Goal: Information Seeking & Learning: Understand process/instructions

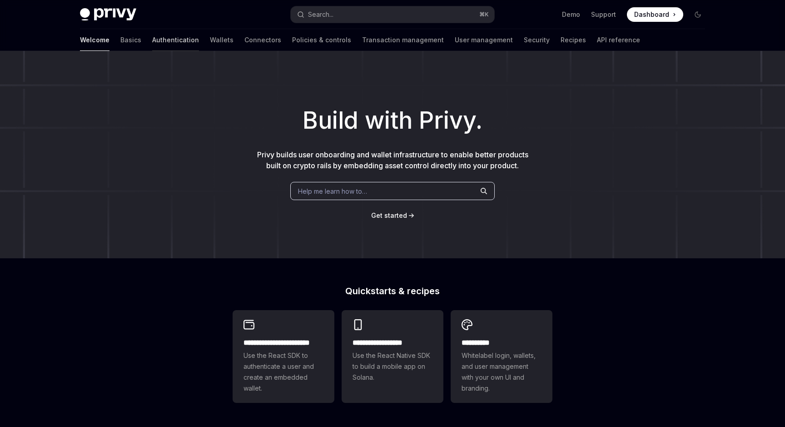
click at [152, 41] on link "Authentication" at bounding box center [175, 40] width 47 height 22
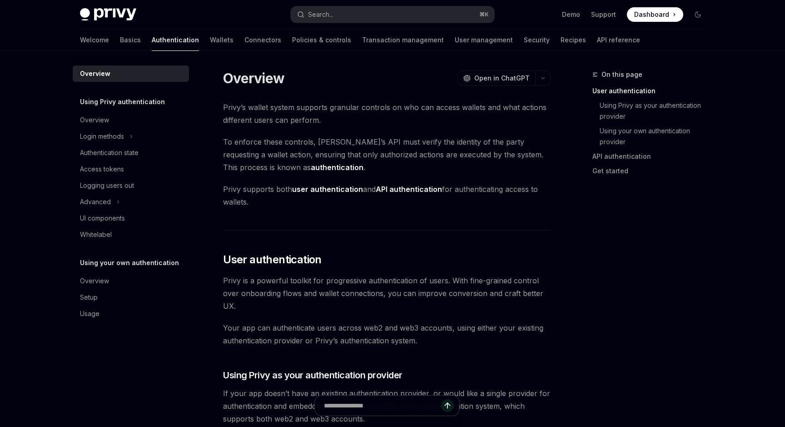
click at [163, 42] on div "Welcome Basics Authentication Wallets Connectors Policies & controls Transactio…" at bounding box center [360, 40] width 560 height 22
click at [210, 42] on link "Wallets" at bounding box center [222, 40] width 24 height 22
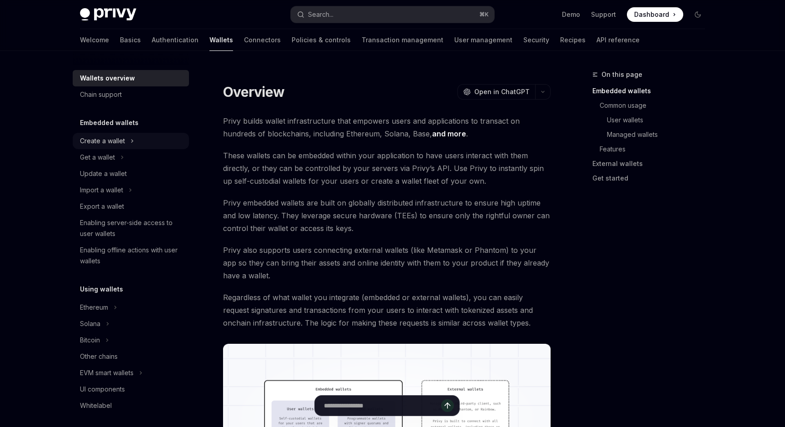
click at [114, 139] on div "Create a wallet" at bounding box center [102, 140] width 45 height 11
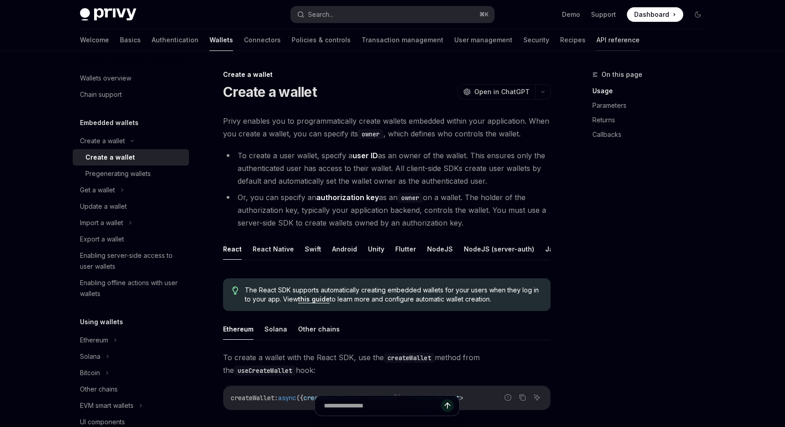
click at [596, 38] on link "API reference" at bounding box center [617, 40] width 43 height 22
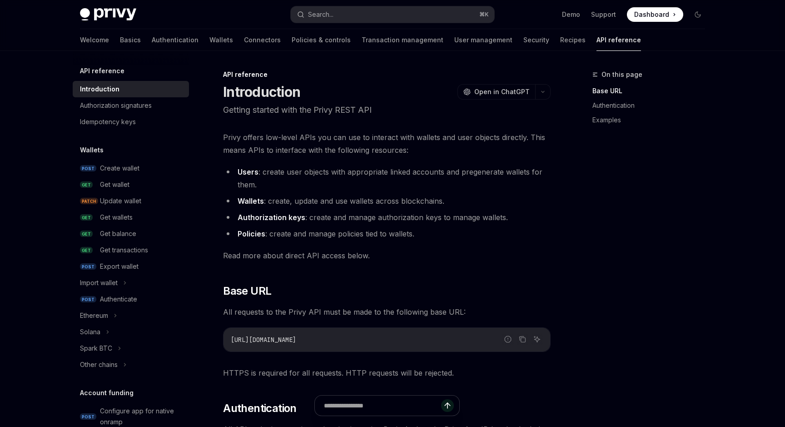
click at [105, 41] on div "Welcome Basics Authentication Wallets Connectors Policies & controls Transactio…" at bounding box center [360, 40] width 561 height 22
click at [120, 45] on link "Basics" at bounding box center [130, 40] width 21 height 22
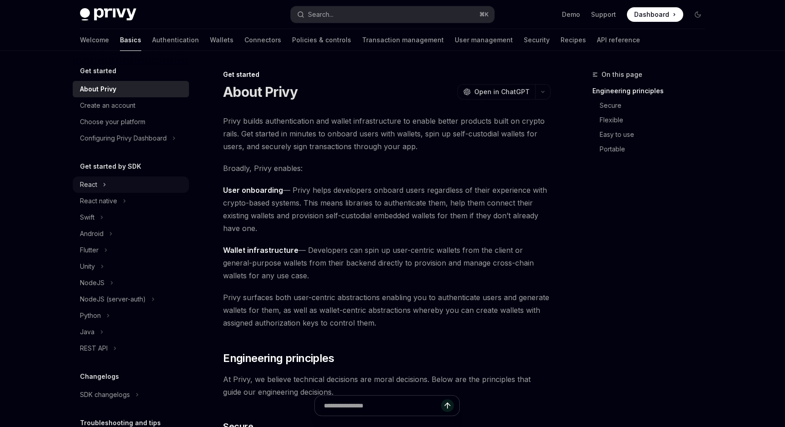
click at [93, 188] on div "React" at bounding box center [88, 184] width 17 height 11
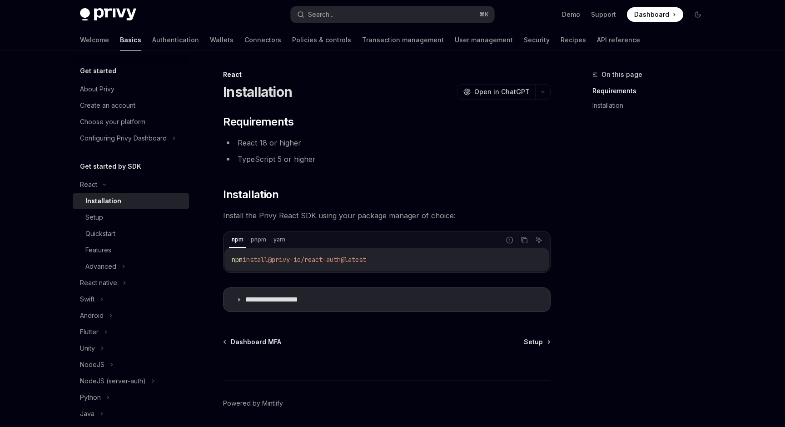
click at [95, 198] on div "Installation" at bounding box center [103, 200] width 36 height 11
click at [95, 220] on div "Setup" at bounding box center [94, 217] width 18 height 11
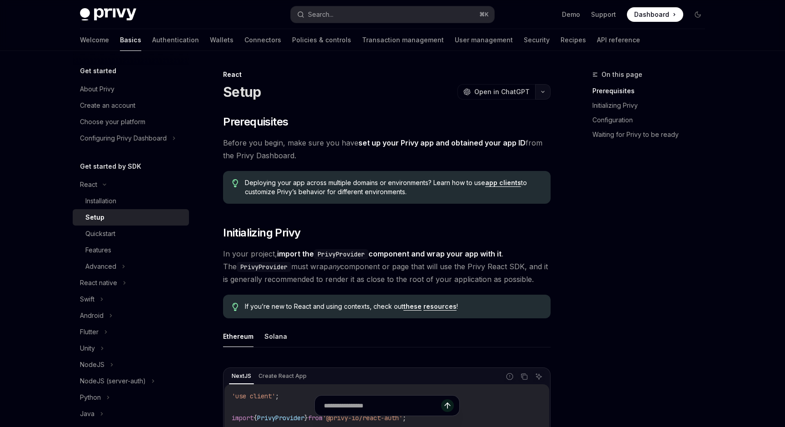
click at [545, 92] on icon "button" at bounding box center [542, 92] width 11 height 4
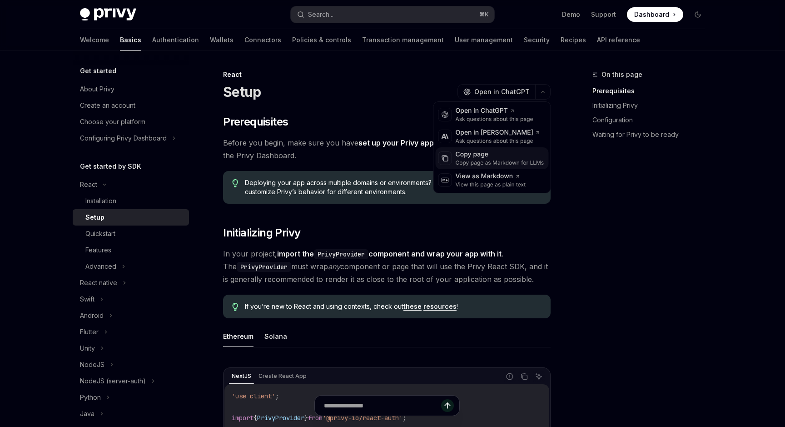
click at [512, 155] on div "Copy page" at bounding box center [500, 154] width 89 height 9
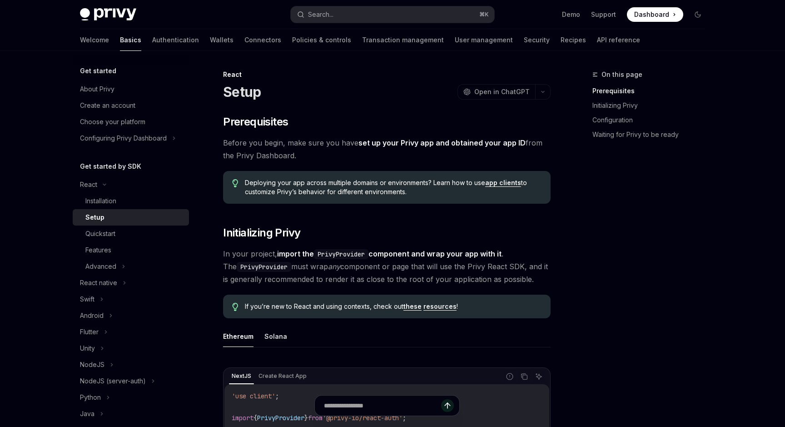
click at [397, 157] on span "Before you begin, make sure you have set up your Privy app and obtained your ap…" at bounding box center [386, 148] width 327 height 25
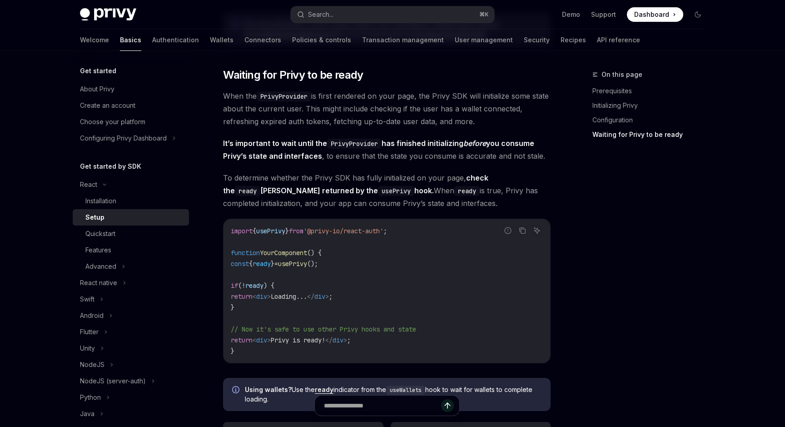
scroll to position [950, 0]
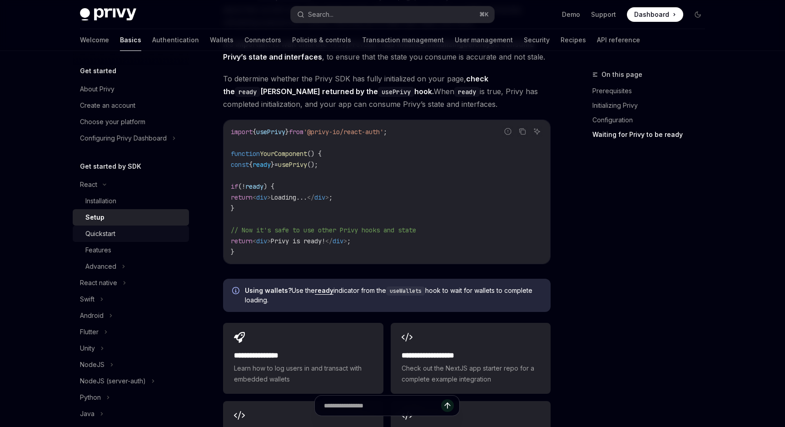
click at [135, 229] on div "Quickstart" at bounding box center [134, 233] width 98 height 11
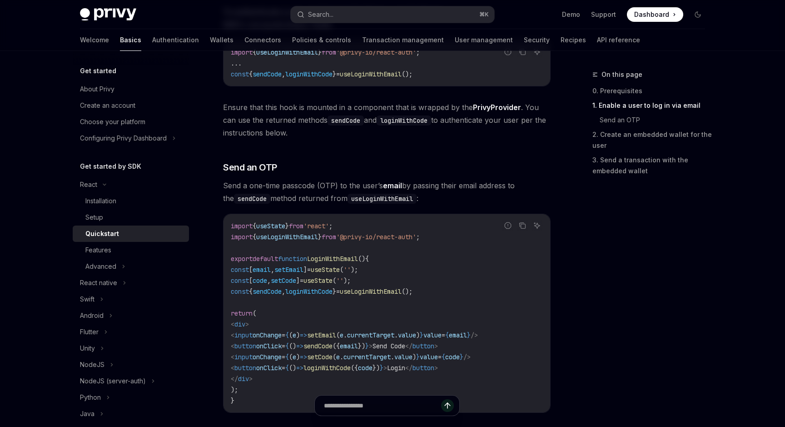
scroll to position [240, 0]
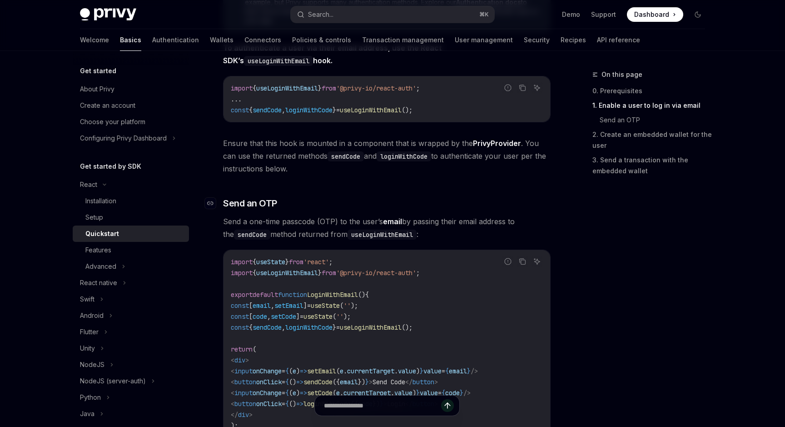
click at [469, 198] on h3 "​ Send an OTP" at bounding box center [386, 203] width 327 height 13
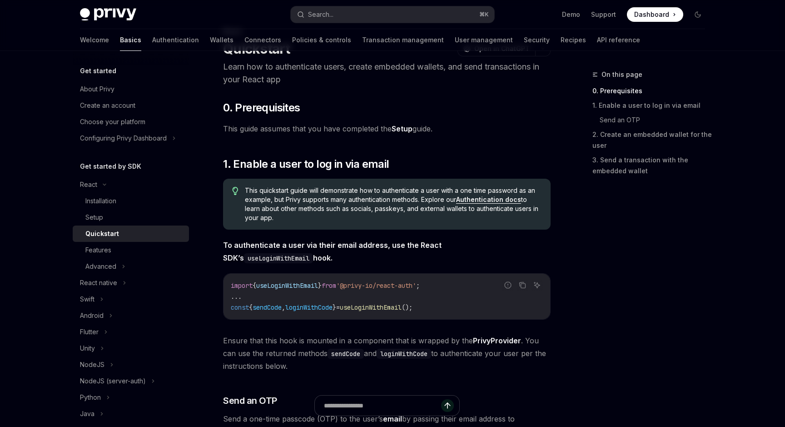
scroll to position [0, 0]
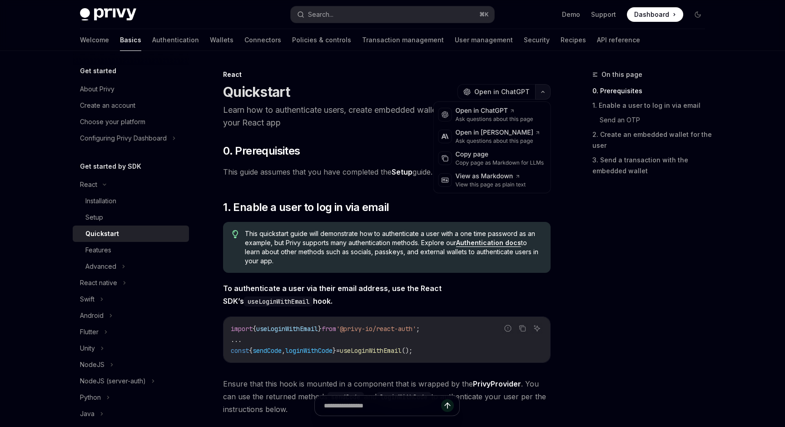
click at [541, 89] on button "button" at bounding box center [542, 91] width 15 height 15
click at [490, 156] on div "Copy page" at bounding box center [500, 154] width 89 height 9
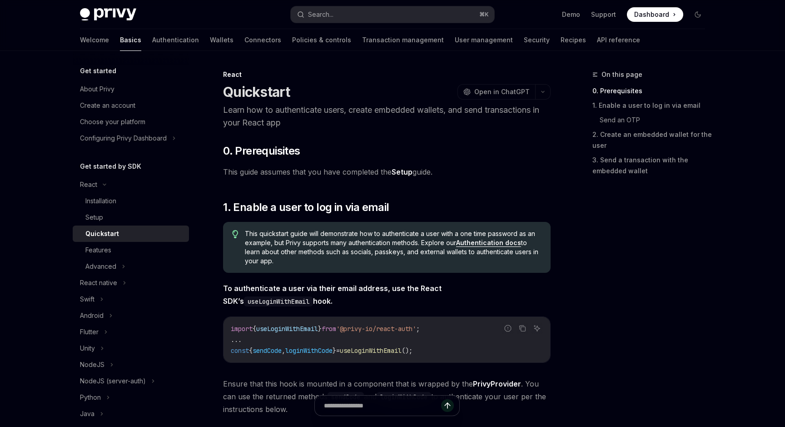
click at [460, 177] on span "This guide assumes that you have completed the Setup guide." at bounding box center [386, 171] width 327 height 13
click at [97, 255] on link "Features" at bounding box center [131, 250] width 116 height 16
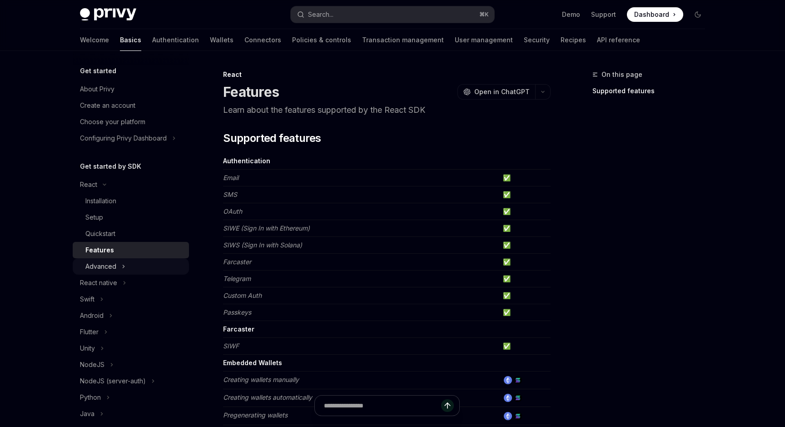
click at [96, 268] on div "Advanced" at bounding box center [100, 266] width 31 height 11
type textarea "*"
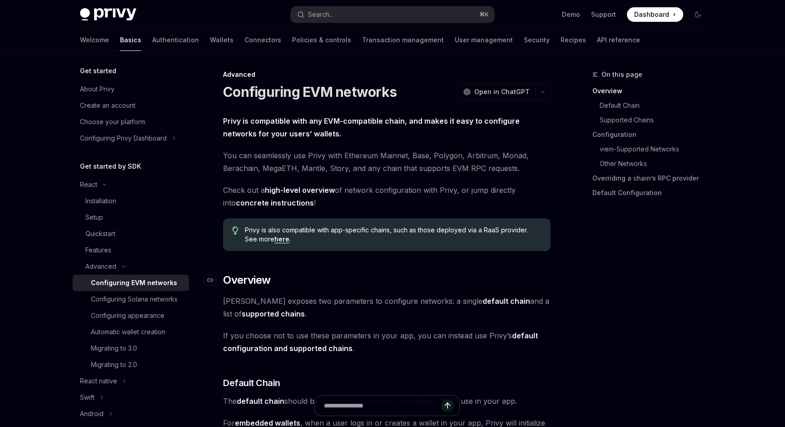
click at [329, 276] on h2 "​ Overview" at bounding box center [386, 280] width 327 height 15
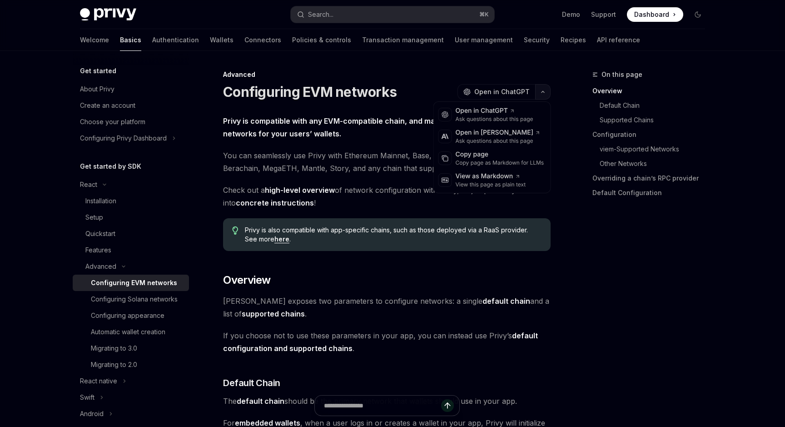
click at [538, 89] on button "button" at bounding box center [542, 91] width 15 height 15
click at [474, 158] on div "Copy page" at bounding box center [500, 154] width 89 height 9
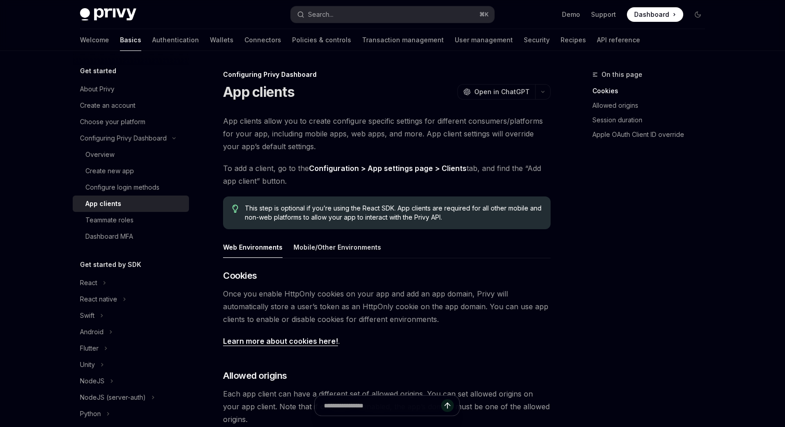
click at [440, 177] on span "To add a client, go to the Configuration > App settings page > Clients tab, and…" at bounding box center [386, 174] width 327 height 25
click at [390, 162] on span "To add a client, go to the Configuration > App settings page > Clients tab, and…" at bounding box center [386, 174] width 327 height 25
click at [428, 234] on div "App clients allow you to create configure specific settings for different consu…" at bounding box center [386, 358] width 327 height 489
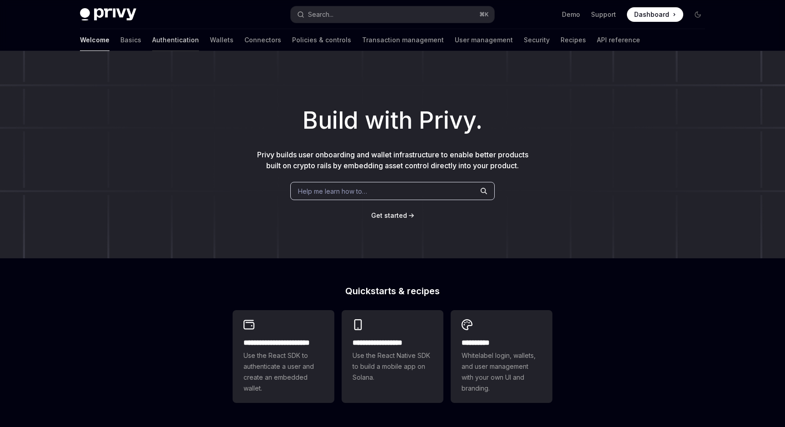
click at [152, 38] on link "Authentication" at bounding box center [175, 40] width 47 height 22
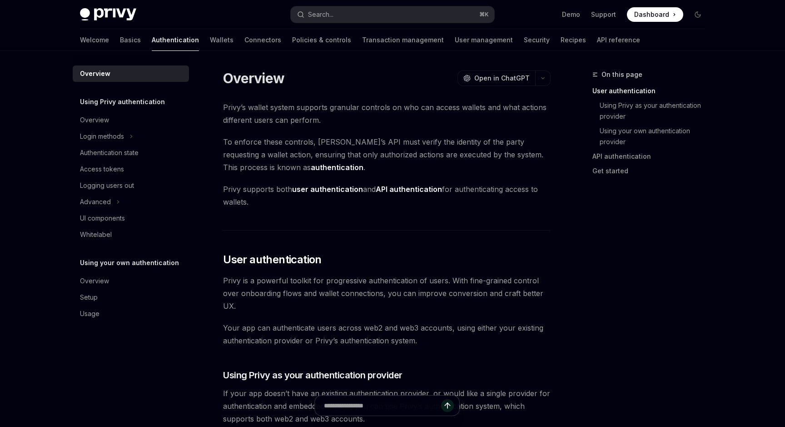
click at [101, 47] on div "Welcome Basics Authentication Wallets Connectors Policies & controls Transactio…" at bounding box center [360, 40] width 560 height 22
click at [120, 44] on link "Basics" at bounding box center [130, 40] width 21 height 22
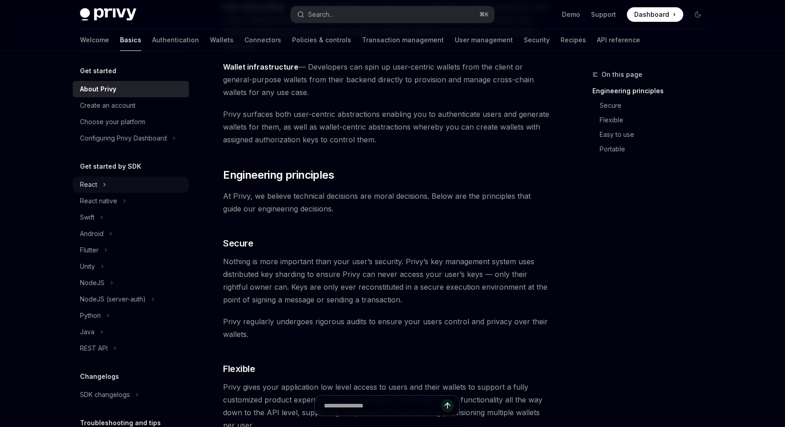
click at [123, 182] on div "React" at bounding box center [131, 184] width 116 height 16
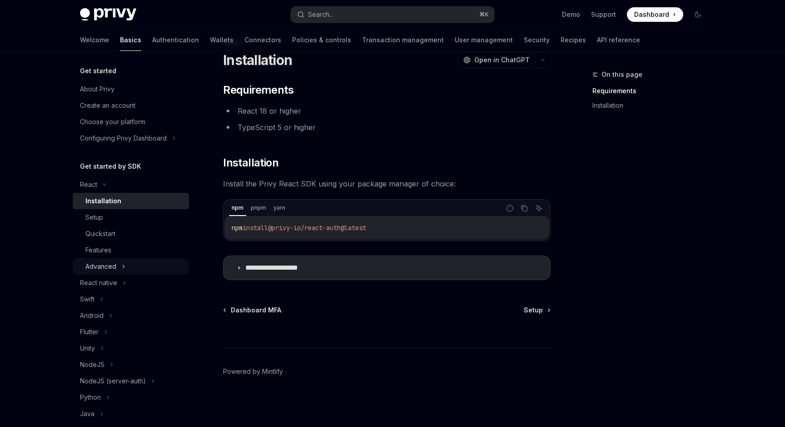
click at [118, 258] on div "Advanced" at bounding box center [131, 266] width 116 height 16
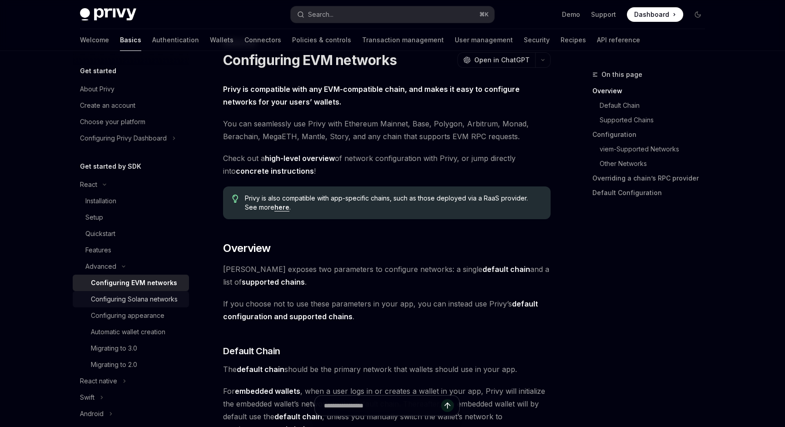
click at [128, 291] on link "Configuring Solana networks" at bounding box center [131, 299] width 116 height 16
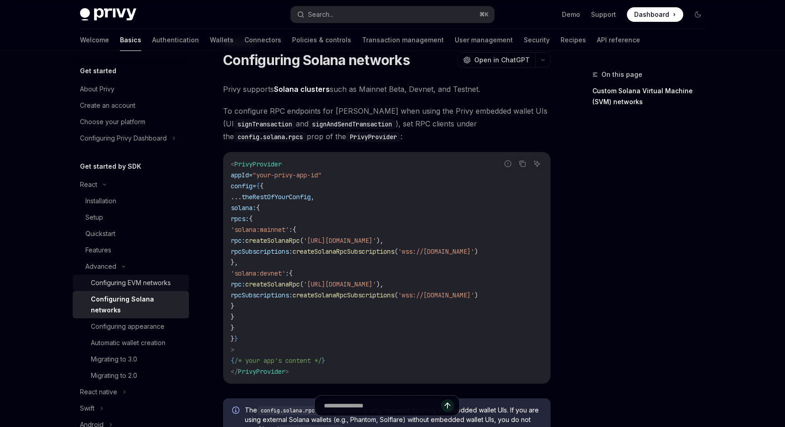
click at [139, 281] on div "Configuring EVM networks" at bounding box center [131, 282] width 80 height 11
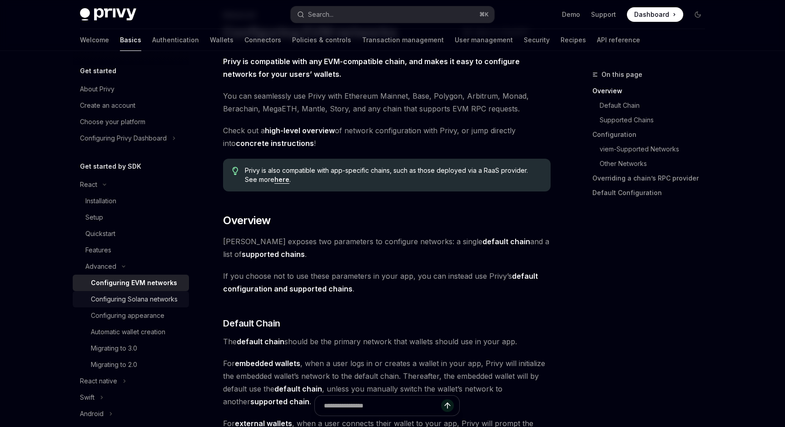
scroll to position [61, 0]
click at [137, 301] on div "Configuring Solana networks" at bounding box center [134, 298] width 87 height 11
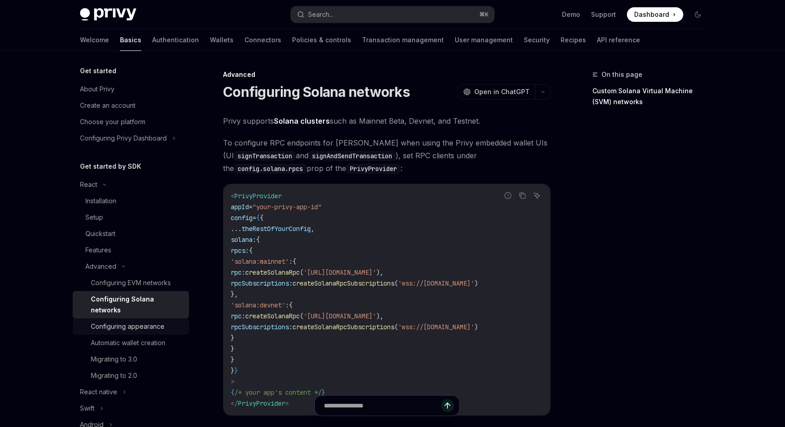
click at [137, 321] on div "Configuring appearance" at bounding box center [128, 326] width 74 height 11
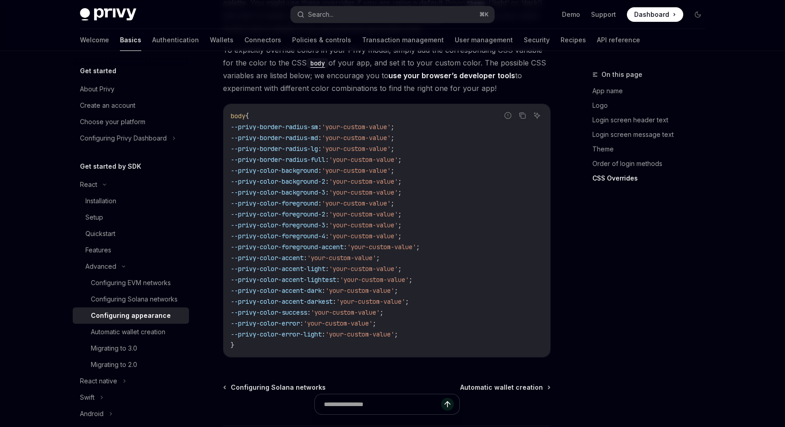
scroll to position [2294, 0]
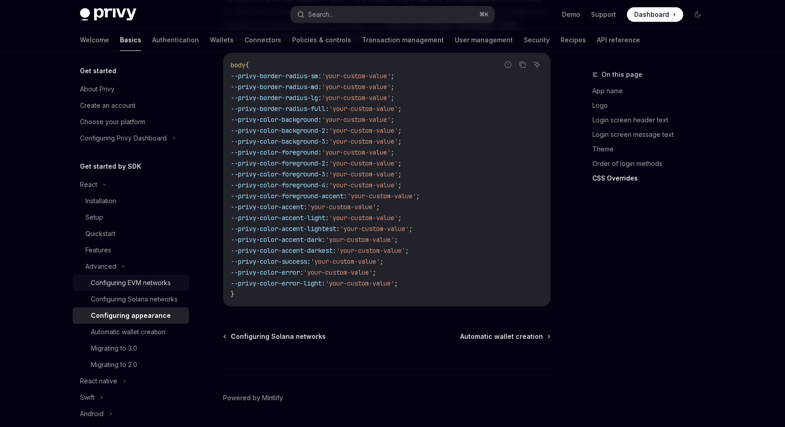
click at [141, 286] on div "Configuring EVM networks" at bounding box center [131, 282] width 80 height 11
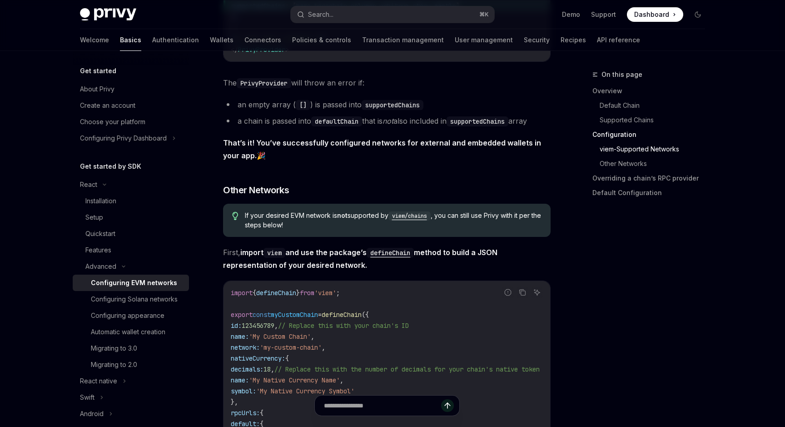
scroll to position [1600, 0]
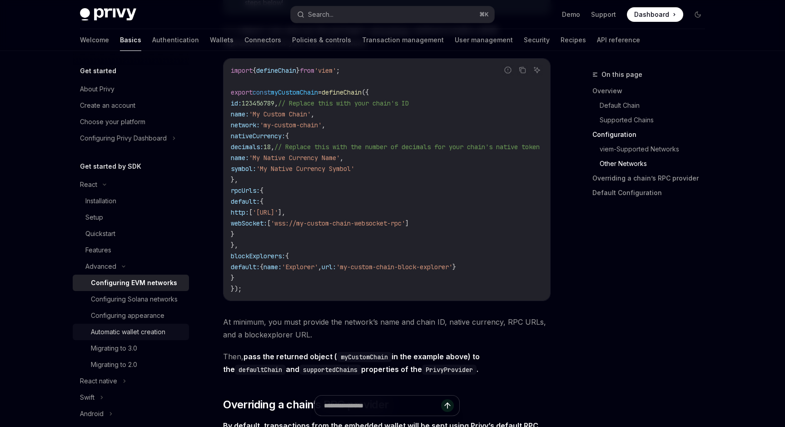
click at [121, 330] on div "Automatic wallet creation" at bounding box center [128, 331] width 74 height 11
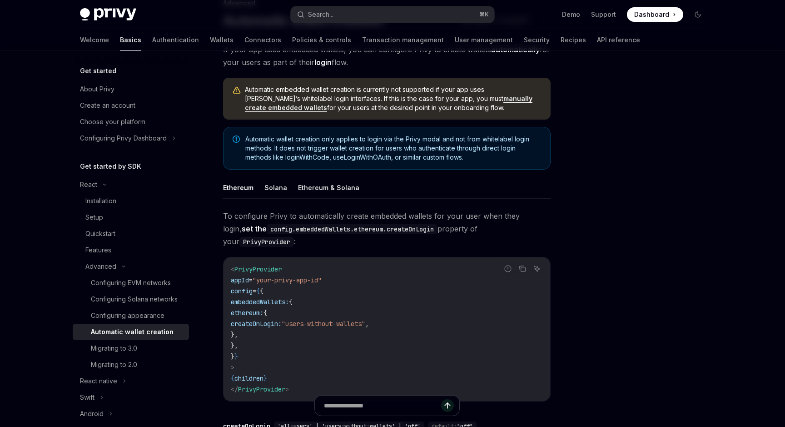
scroll to position [60, 0]
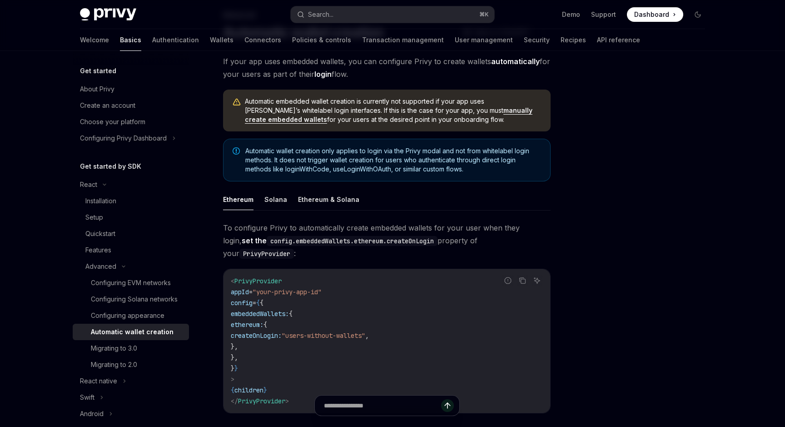
click at [386, 334] on code "< PrivyProvider appId = "your-privy-app-id" config = { { embeddedWallets: { eth…" at bounding box center [387, 340] width 312 height 131
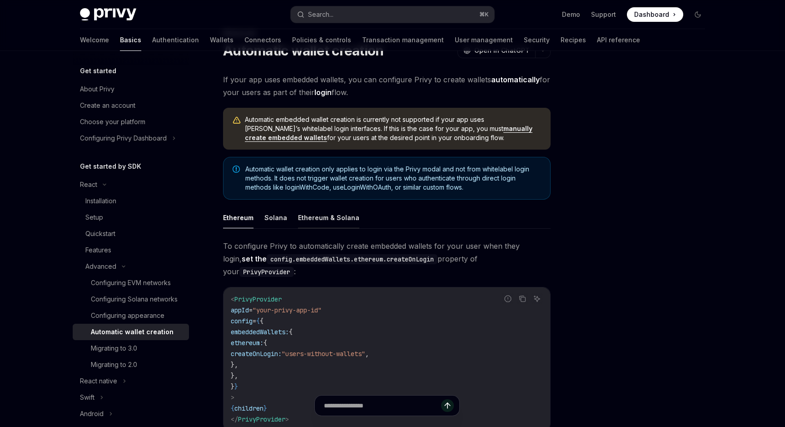
click at [313, 221] on button "Ethereum & Solana" at bounding box center [328, 217] width 61 height 21
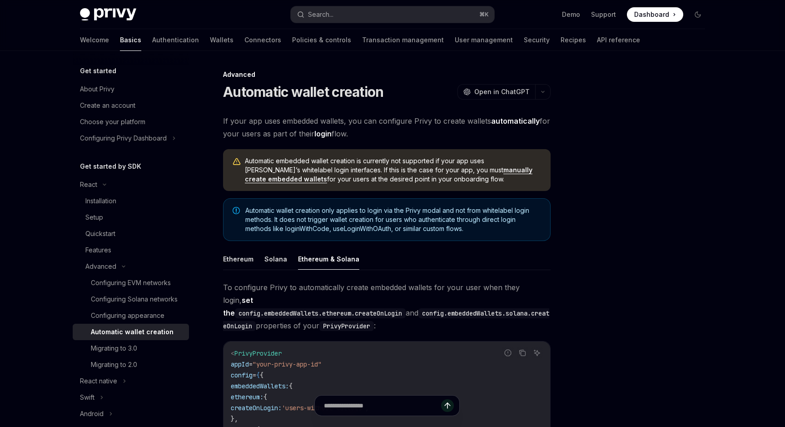
click at [460, 168] on link "manually create embedded wallets" at bounding box center [389, 174] width 288 height 17
type textarea "*"
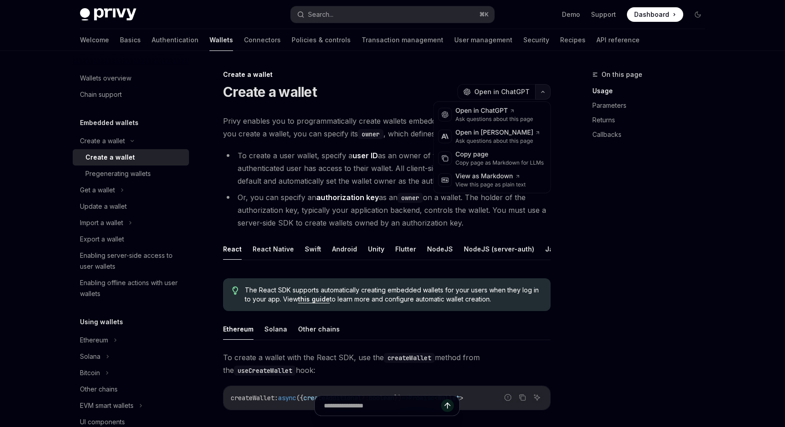
click at [547, 95] on button "button" at bounding box center [542, 91] width 15 height 15
click at [511, 153] on div "Copy page" at bounding box center [500, 154] width 89 height 9
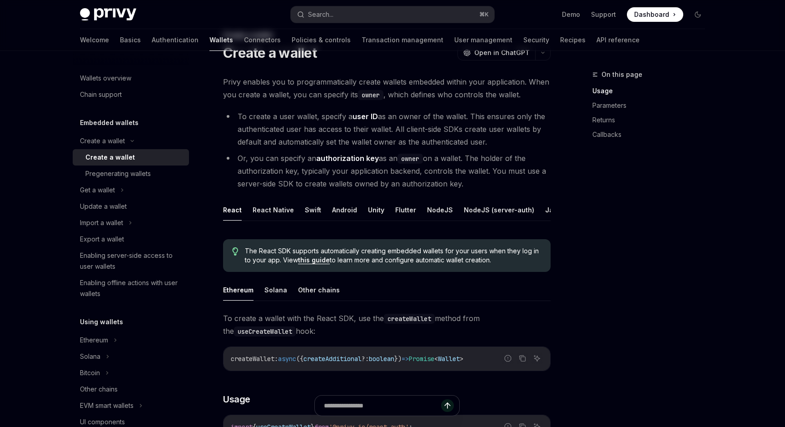
scroll to position [169, 0]
